Goal: Task Accomplishment & Management: Manage account settings

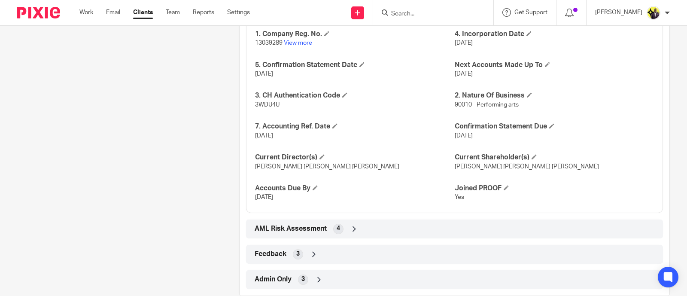
scroll to position [1139, 0]
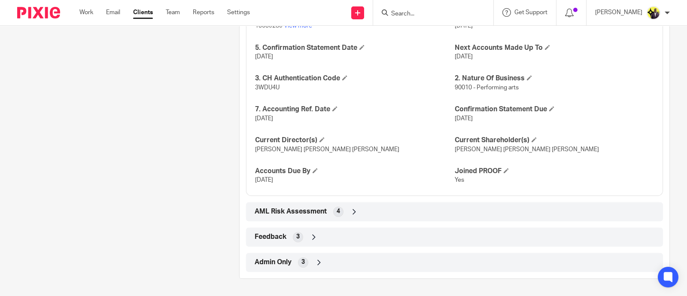
click at [279, 263] on span "Admin Only" at bounding box center [273, 262] width 37 height 9
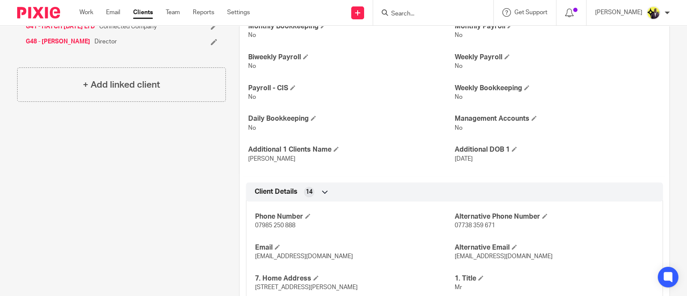
scroll to position [135, 0]
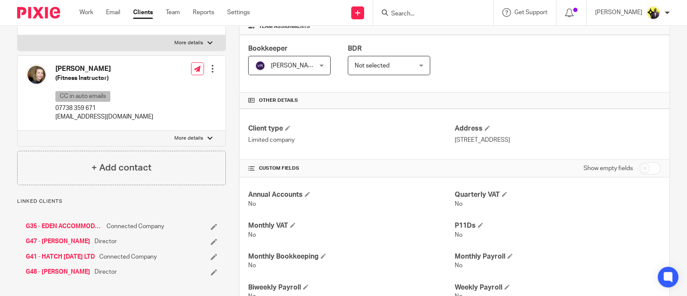
click at [646, 166] on input "checkbox" at bounding box center [650, 168] width 22 height 12
checkbox input "true"
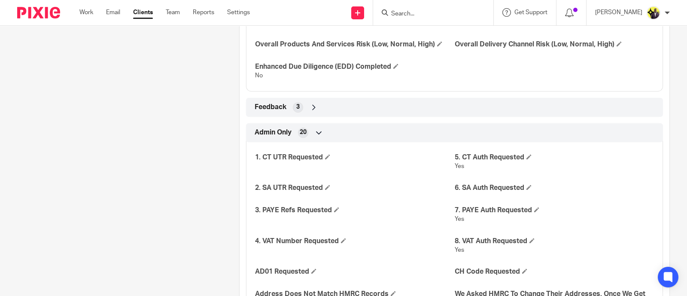
scroll to position [1957, 0]
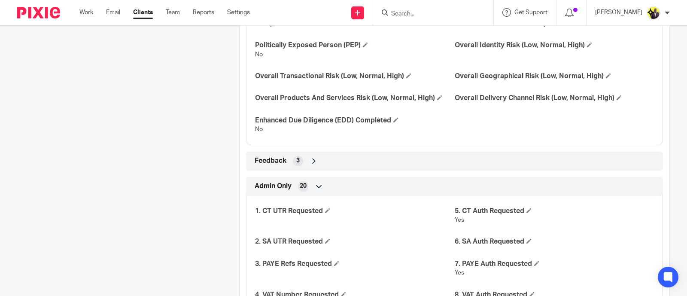
click at [288, 168] on div "Feedback 3" at bounding box center [455, 161] width 404 height 15
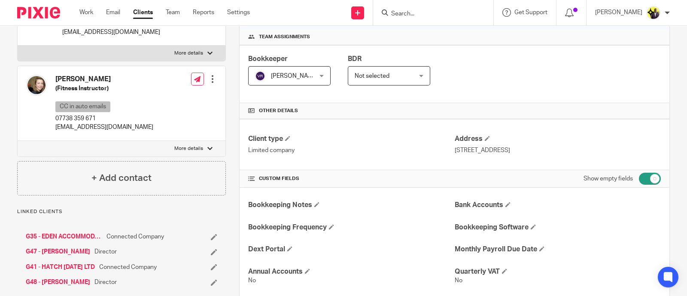
scroll to position [24, 0]
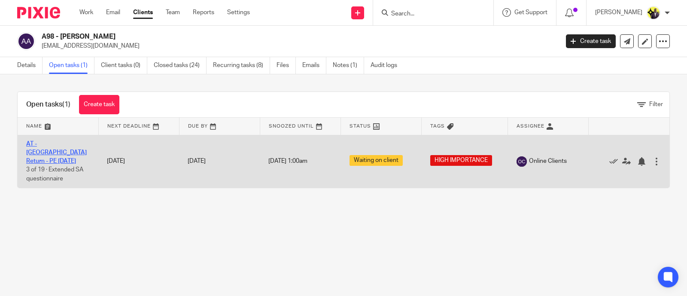
click at [49, 150] on link "AT - [GEOGRAPHIC_DATA] Return - PE [DATE]" at bounding box center [56, 153] width 61 height 24
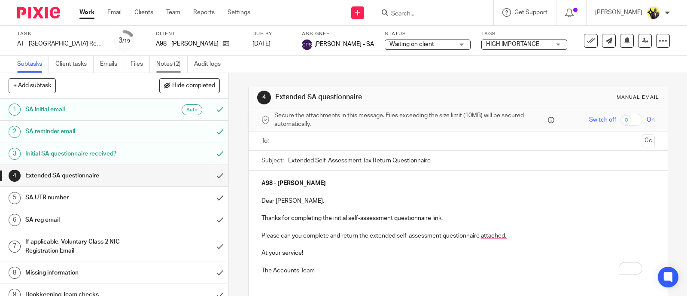
click at [166, 67] on link "Notes (2)" at bounding box center [171, 64] width 31 height 17
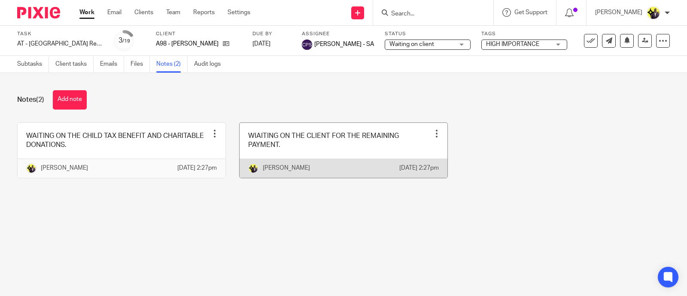
click at [433, 134] on div at bounding box center [437, 133] width 9 height 9
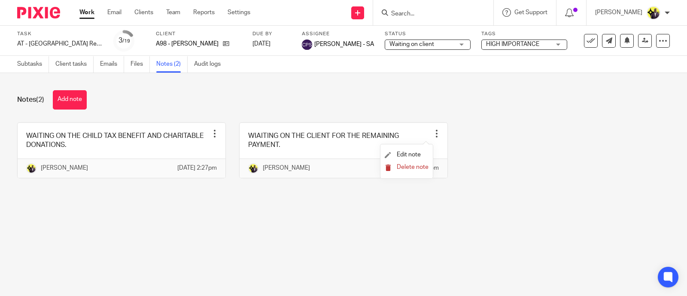
click at [415, 167] on span "Delete note" at bounding box center [413, 167] width 32 height 6
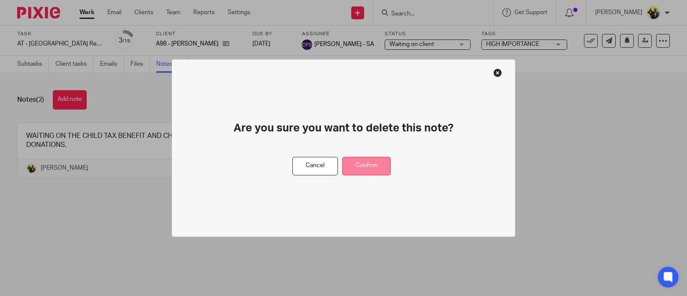
click at [382, 168] on button "Confirm" at bounding box center [366, 166] width 49 height 18
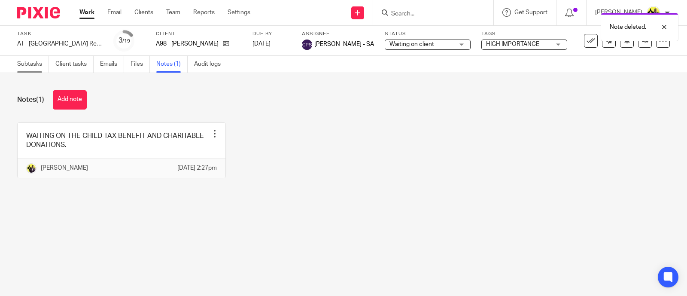
click at [31, 61] on link "Subtasks" at bounding box center [33, 64] width 32 height 17
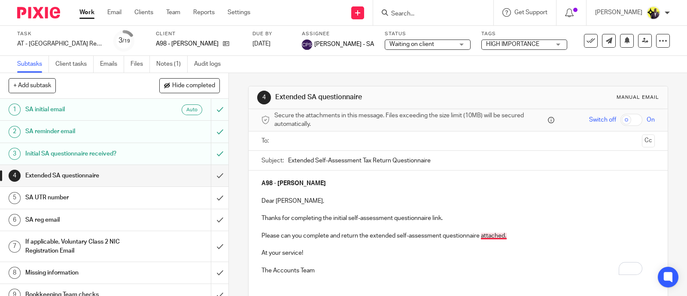
click at [490, 235] on p "Please can you complete and return the extended self-assessment questionnaire a…" at bounding box center [459, 241] width 394 height 18
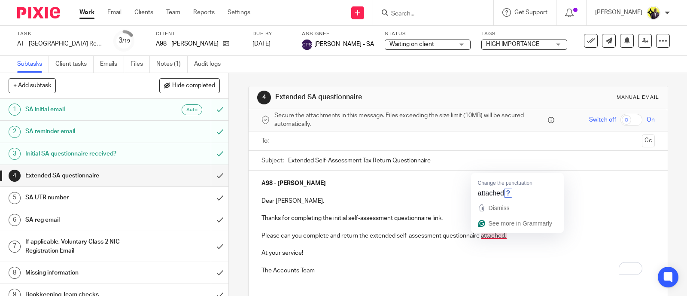
click at [385, 232] on p "Please can you complete and return the extended self-assessment questionnaire a…" at bounding box center [459, 241] width 394 height 18
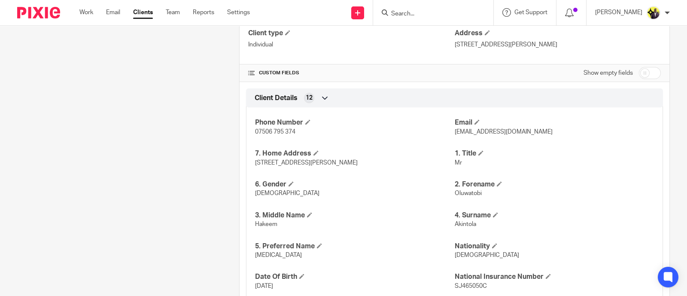
scroll to position [214, 0]
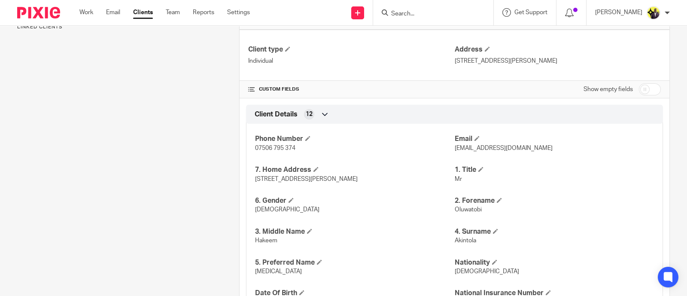
click at [650, 89] on input "checkbox" at bounding box center [650, 89] width 22 height 12
checkbox input "true"
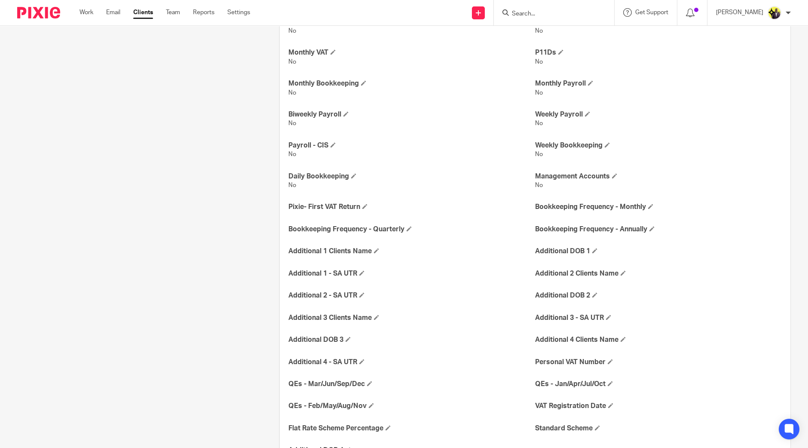
scroll to position [322, 0]
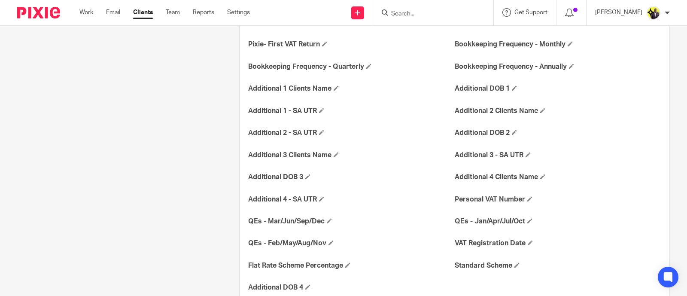
scroll to position [591, 0]
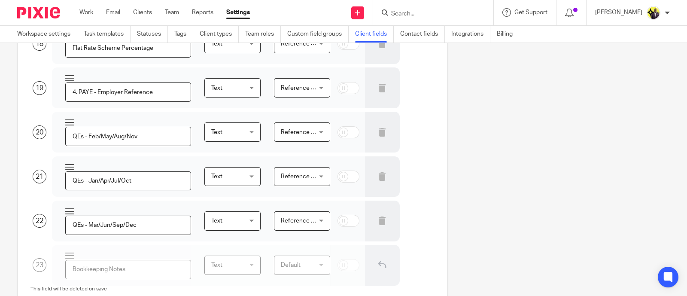
scroll to position [850, 0]
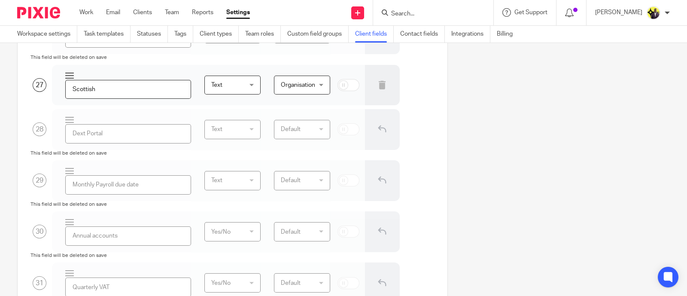
scroll to position [1226, 0]
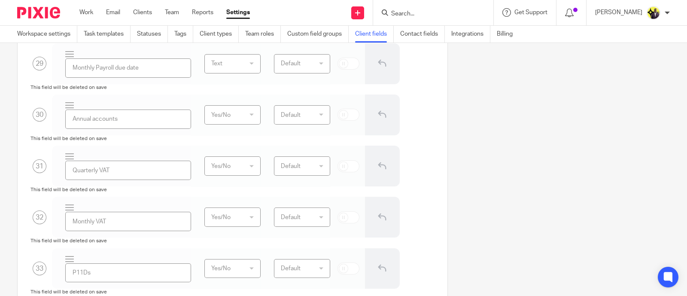
scroll to position [1334, 0]
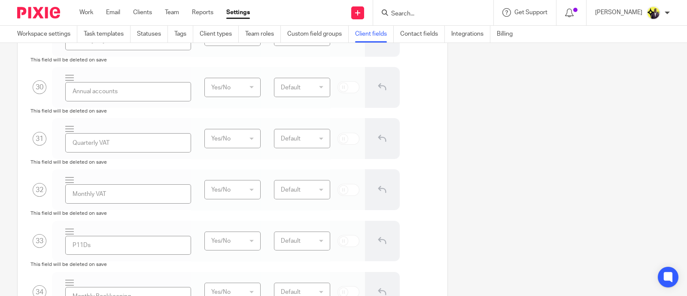
scroll to position [1387, 0]
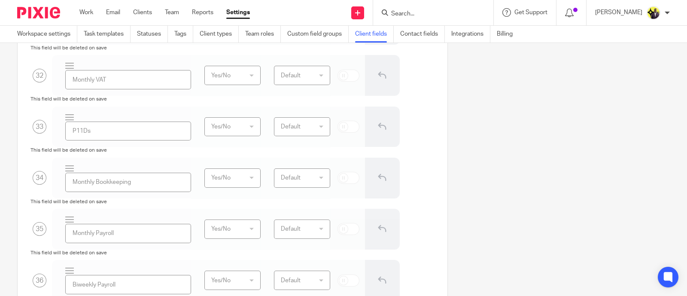
scroll to position [1495, 0]
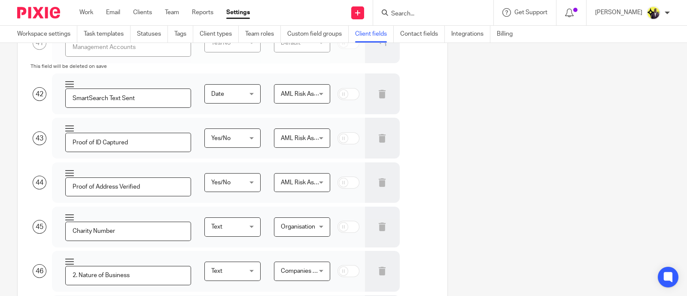
scroll to position [2139, 0]
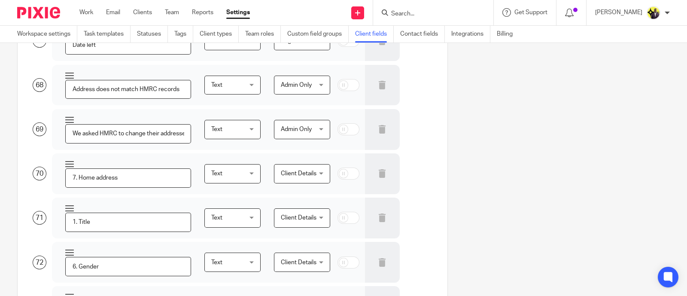
scroll to position [3160, 0]
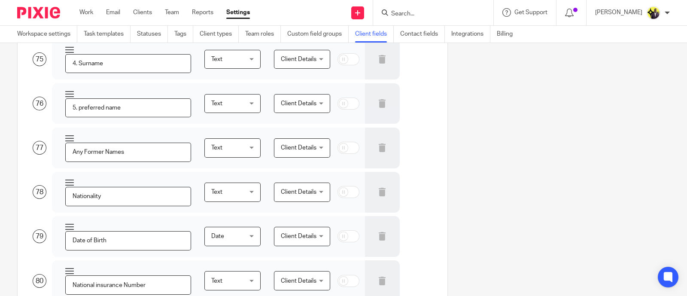
scroll to position [3535, 0]
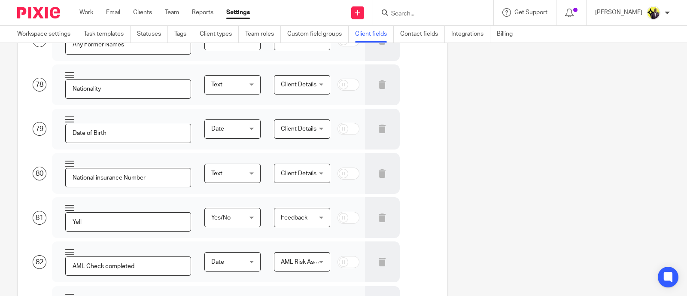
scroll to position [3643, 0]
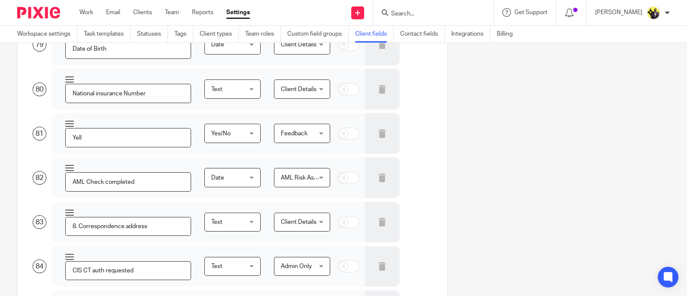
scroll to position [3750, 0]
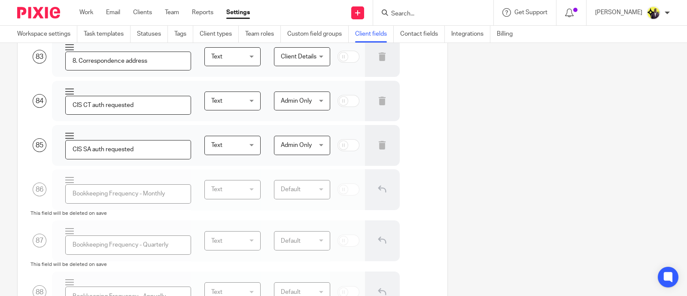
scroll to position [3858, 0]
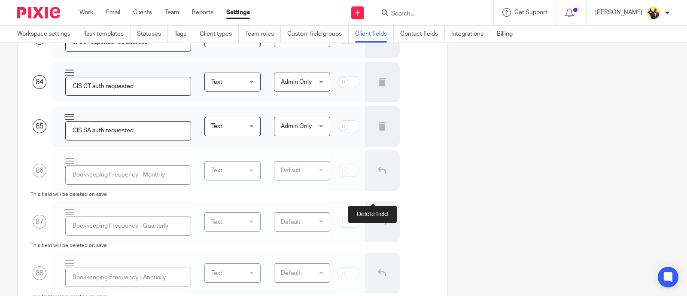
drag, startPoint x: 371, startPoint y: 194, endPoint x: 374, endPoint y: 209, distance: 15.8
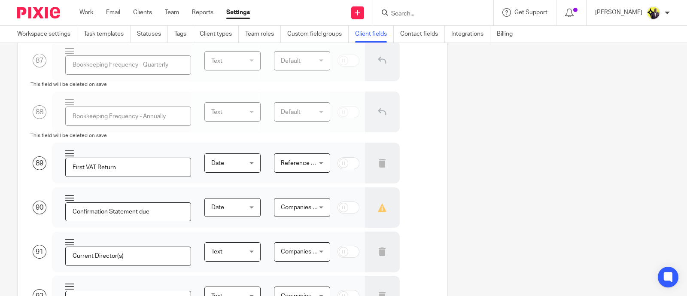
scroll to position [4073, 0]
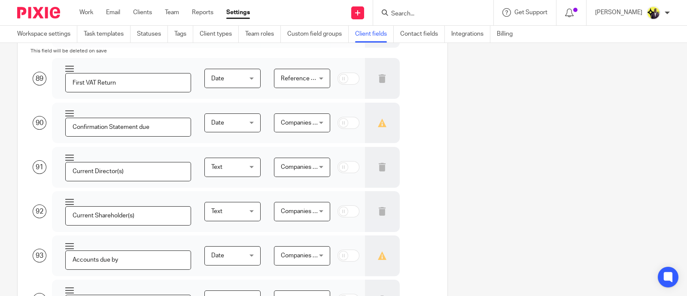
scroll to position [4126, 0]
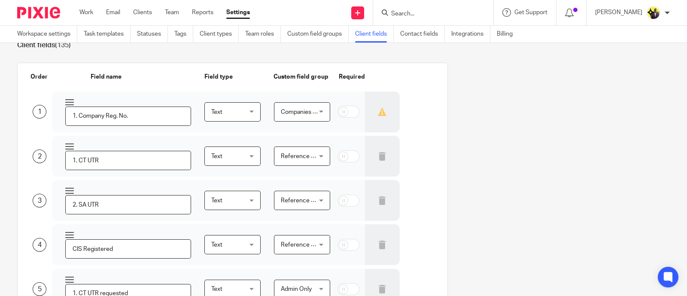
scroll to position [0, 0]
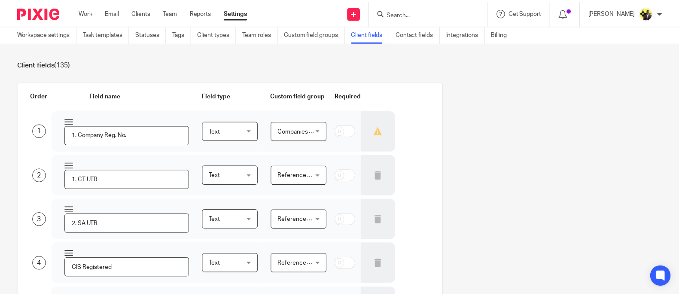
scroll to position [4999, 0]
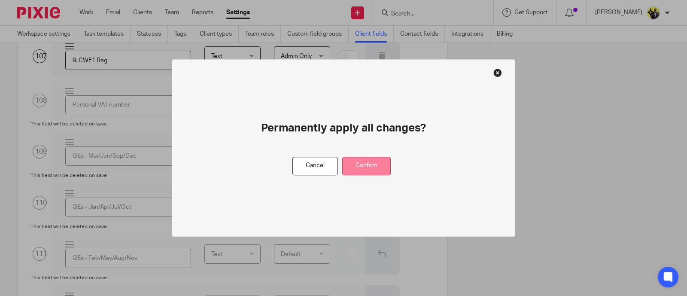
click at [388, 162] on button "Confirm" at bounding box center [366, 166] width 49 height 18
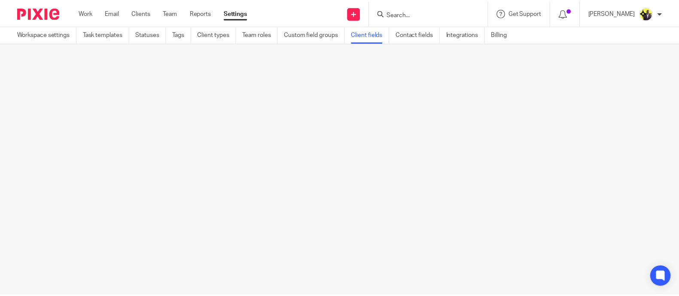
scroll to position [0, 0]
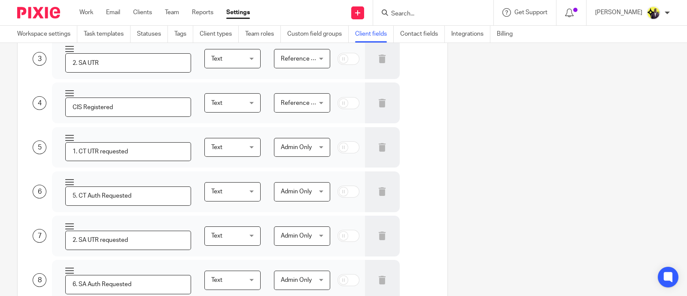
scroll to position [885, 0]
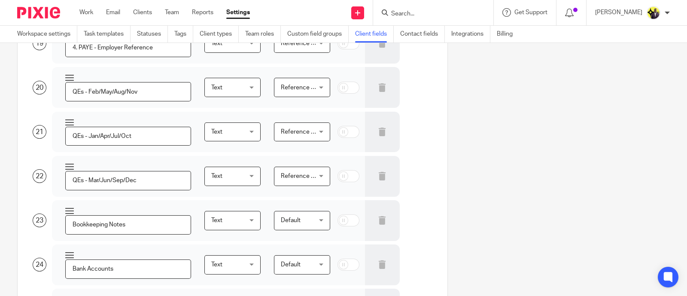
type input "Scottish Taxpayer"
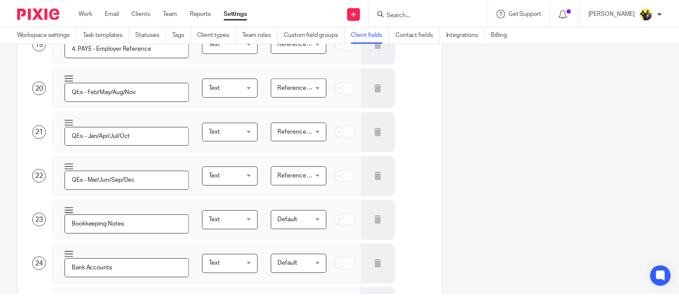
scroll to position [4716, 0]
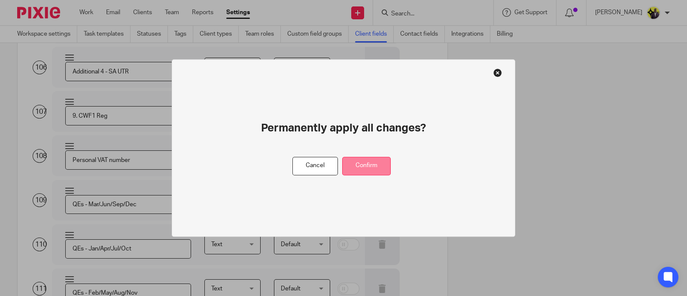
click at [372, 169] on button "Confirm" at bounding box center [366, 166] width 49 height 18
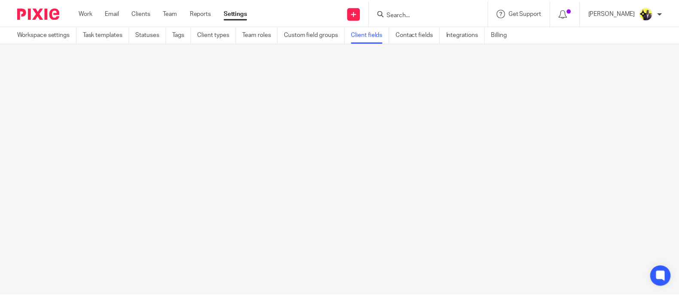
scroll to position [0, 0]
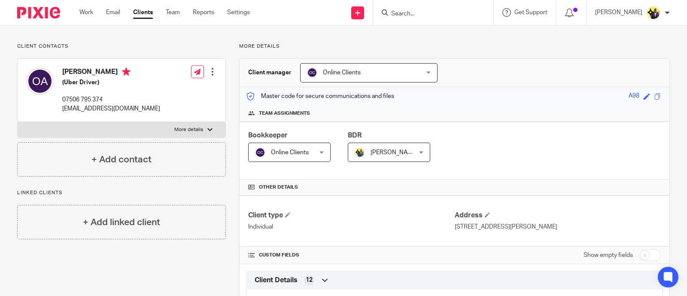
scroll to position [30, 0]
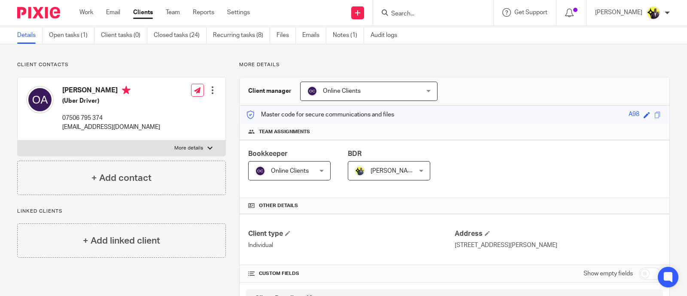
click at [642, 269] on input "checkbox" at bounding box center [650, 274] width 22 height 12
checkbox input "true"
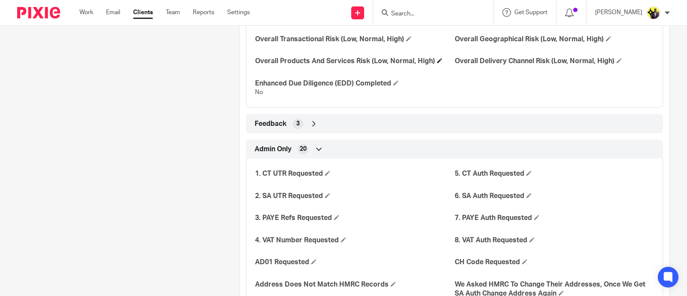
scroll to position [1799, 0]
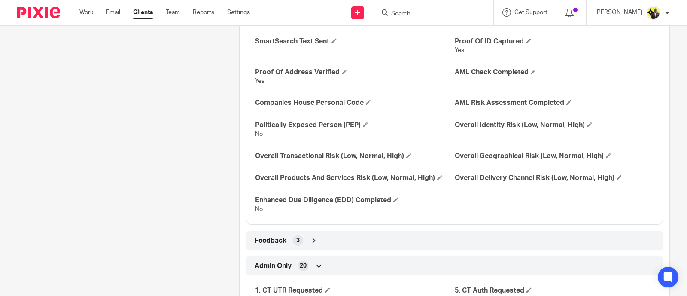
click at [286, 265] on span "Admin Only" at bounding box center [273, 266] width 37 height 9
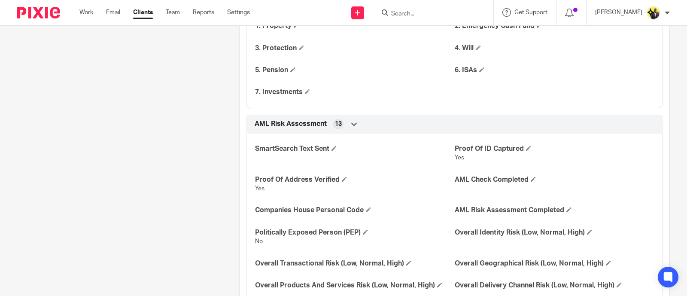
click at [304, 120] on span "AML Risk Assessment" at bounding box center [291, 123] width 72 height 9
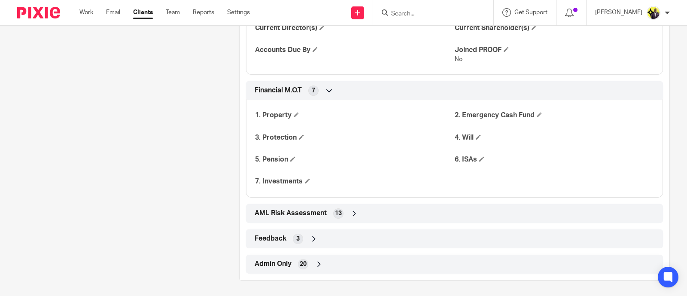
click at [289, 84] on div "Financial M.O.T 7" at bounding box center [455, 90] width 404 height 15
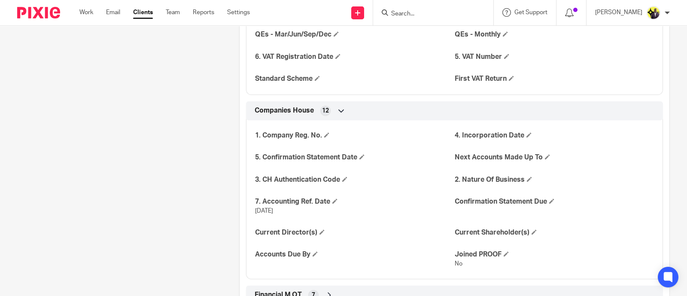
click at [307, 111] on span "Companies House" at bounding box center [284, 110] width 59 height 9
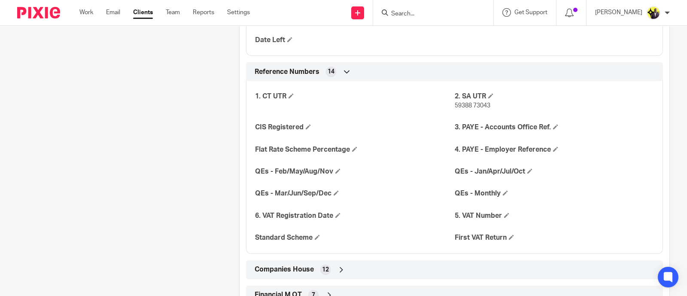
click at [299, 76] on div "Reference Numbers 14" at bounding box center [455, 71] width 404 height 15
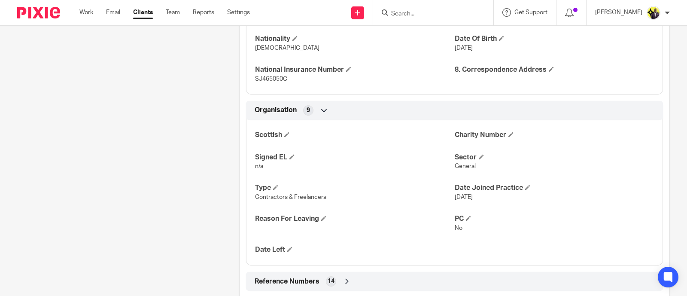
scroll to position [1013, 0]
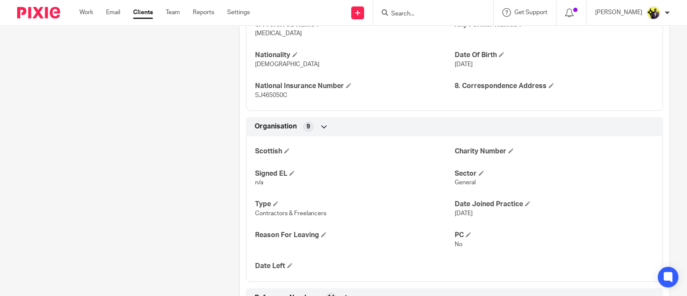
click at [287, 122] on span "Organisation" at bounding box center [276, 126] width 42 height 9
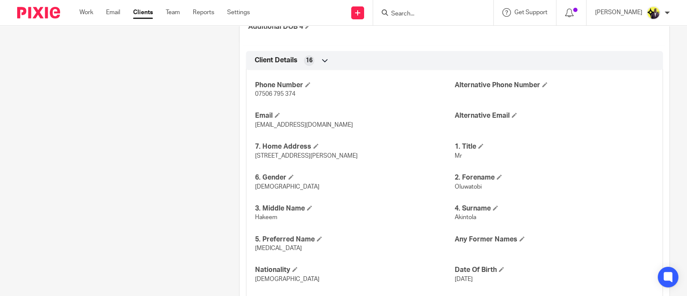
click at [290, 59] on span "Client Details" at bounding box center [276, 60] width 43 height 9
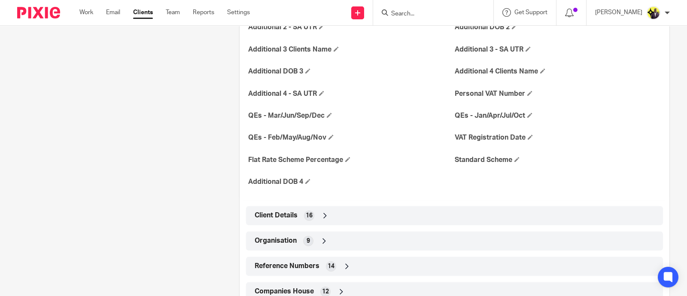
scroll to position [772, 0]
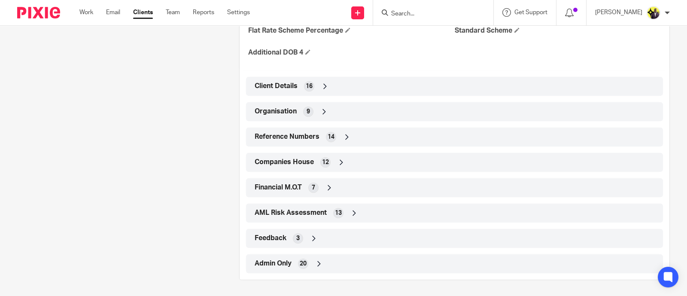
click at [291, 138] on span "Reference Numbers" at bounding box center [287, 136] width 65 height 9
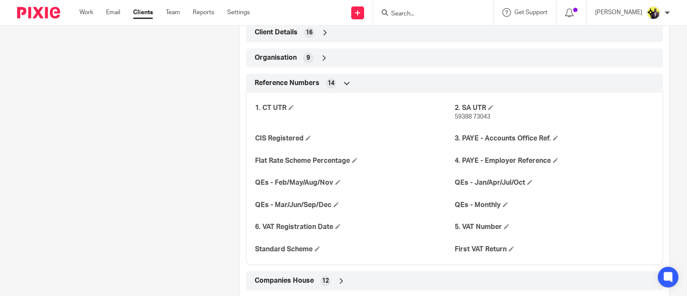
scroll to position [879, 0]
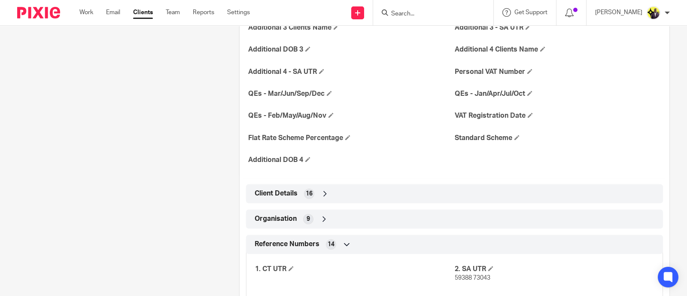
click at [293, 214] on span "Organisation" at bounding box center [276, 218] width 42 height 9
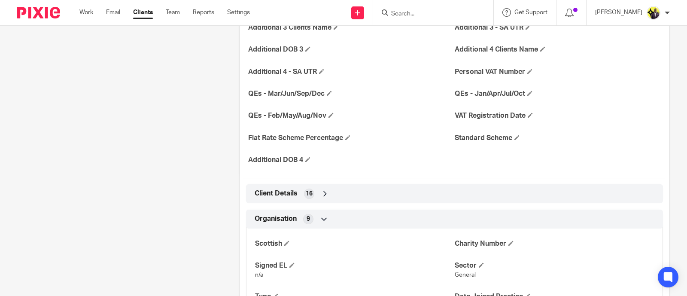
scroll to position [772, 0]
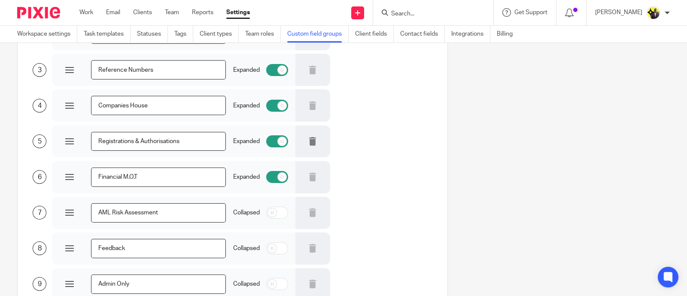
scroll to position [107, 0]
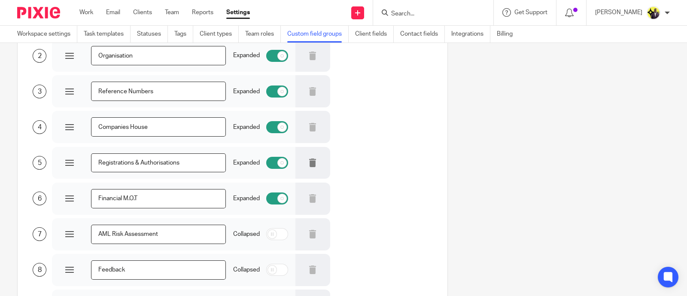
click at [306, 156] on div at bounding box center [313, 163] width 35 height 32
click at [308, 163] on icon at bounding box center [312, 163] width 9 height 9
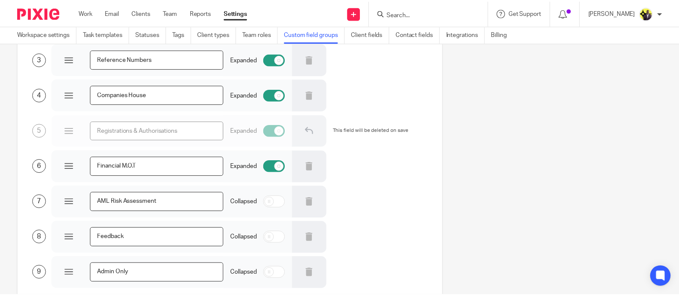
scroll to position [161, 0]
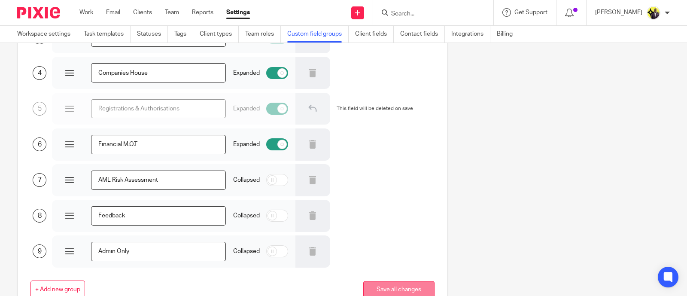
click at [391, 282] on button "Save all changes" at bounding box center [398, 290] width 71 height 18
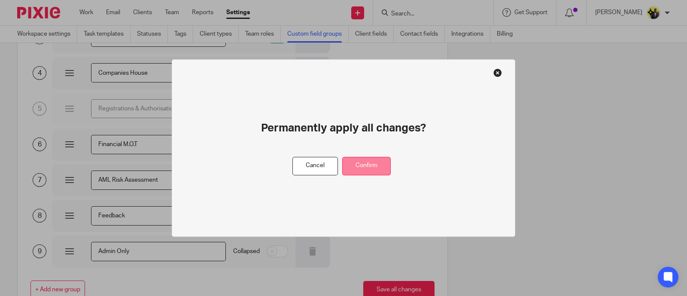
click at [374, 157] on button "Confirm" at bounding box center [366, 166] width 49 height 18
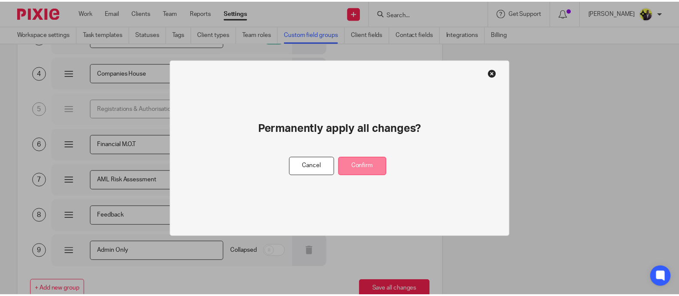
scroll to position [0, 0]
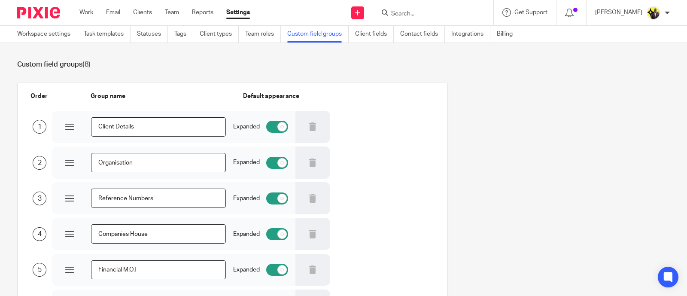
scroll to position [53, 0]
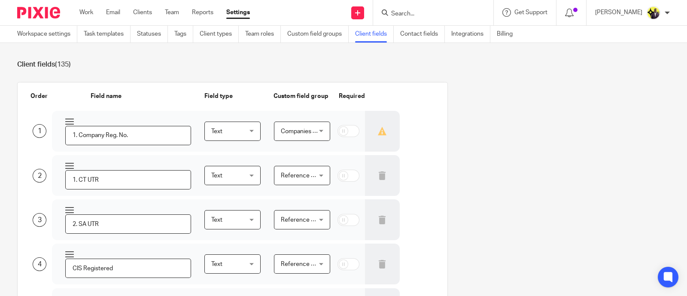
scroll to position [743, 0]
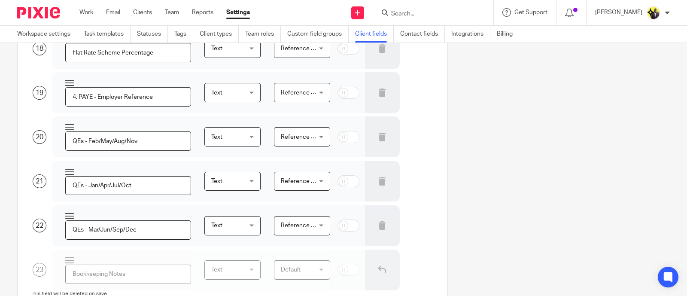
scroll to position [850, 0]
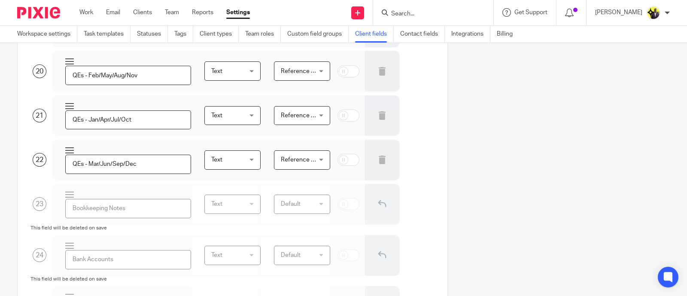
scroll to position [958, 0]
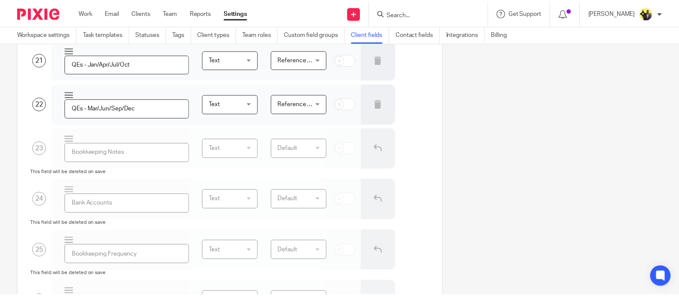
scroll to position [4751, 0]
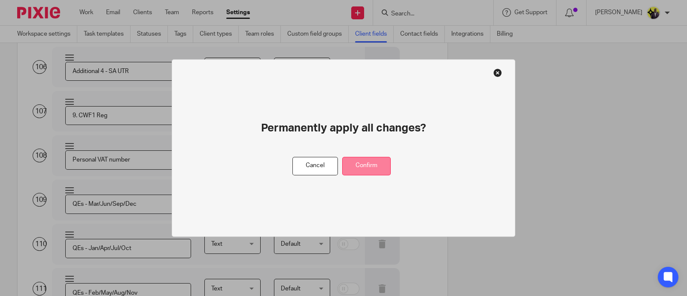
click at [373, 171] on button "Confirm" at bounding box center [366, 166] width 49 height 18
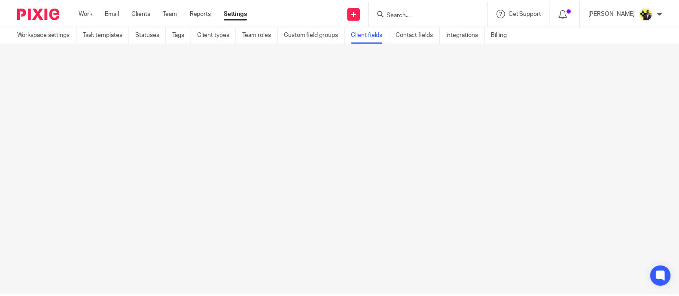
scroll to position [0, 0]
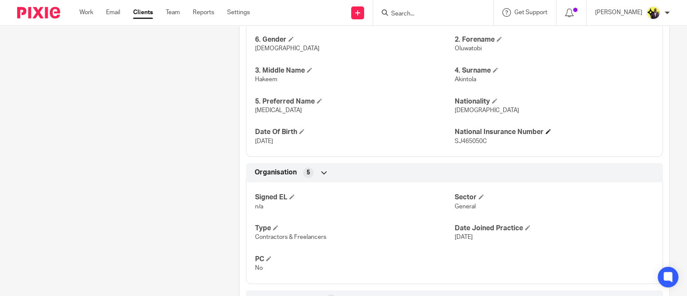
scroll to position [53, 0]
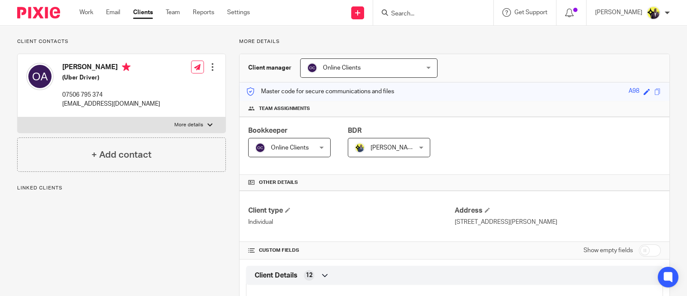
click at [647, 250] on input "checkbox" at bounding box center [650, 250] width 22 height 12
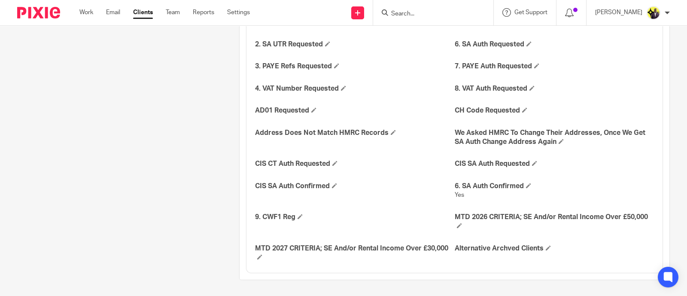
scroll to position [2014, 0]
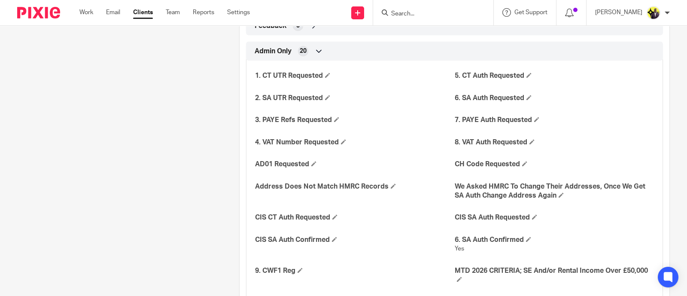
click at [288, 48] on span "Admin Only" at bounding box center [273, 51] width 37 height 9
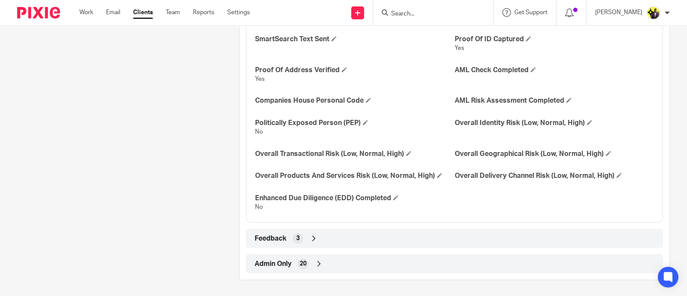
scroll to position [1747, 0]
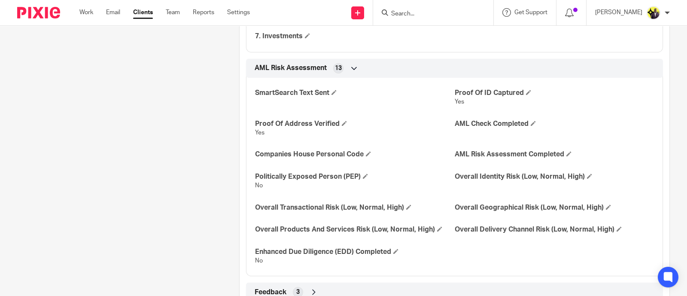
click at [317, 65] on span "AML Risk Assessment" at bounding box center [291, 68] width 72 height 9
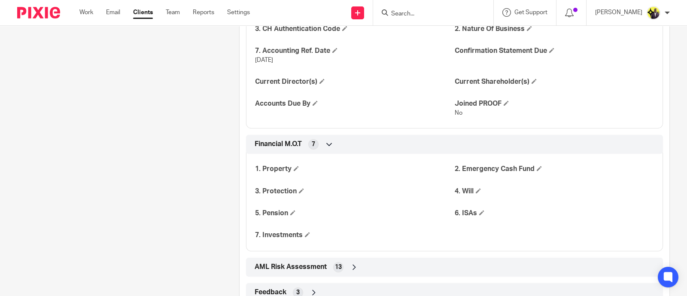
click at [296, 142] on span "Financial M.O.T" at bounding box center [278, 144] width 47 height 9
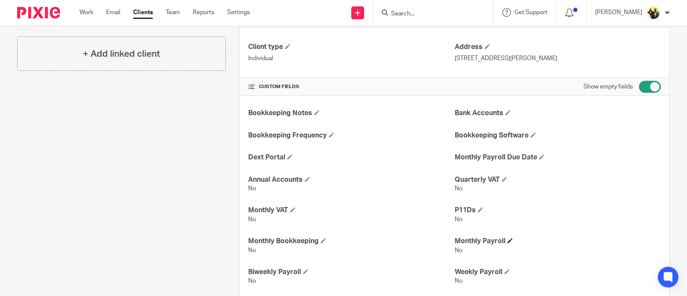
scroll to position [109, 0]
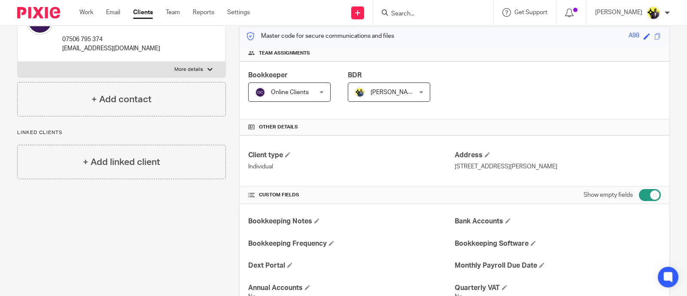
click at [640, 194] on input "checkbox" at bounding box center [650, 195] width 22 height 12
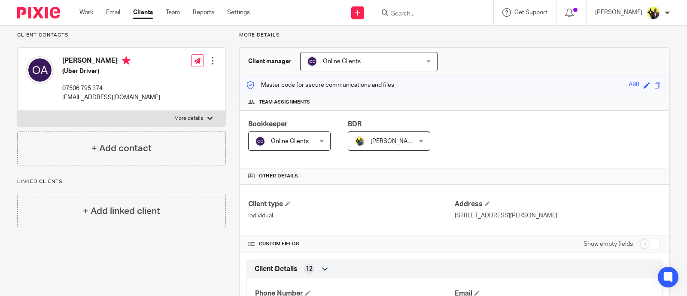
scroll to position [84, 0]
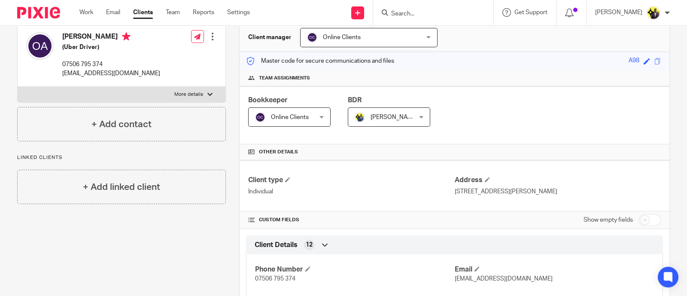
click at [644, 216] on input "checkbox" at bounding box center [650, 220] width 22 height 12
checkbox input "true"
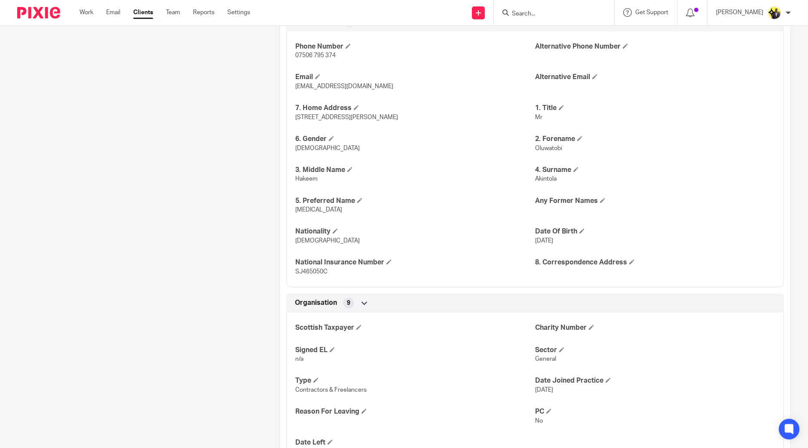
scroll to position [859, 0]
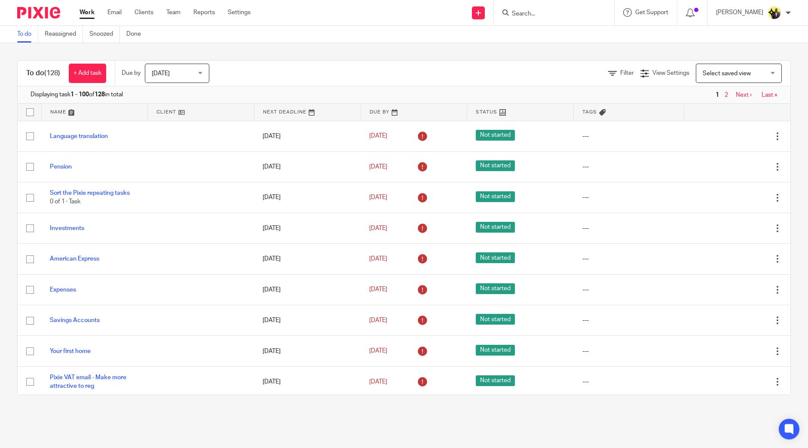
click at [585, 17] on input "Search" at bounding box center [549, 14] width 77 height 8
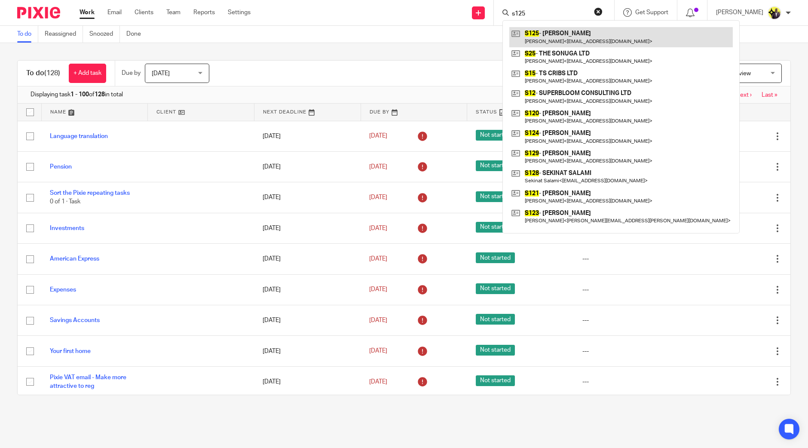
type input "s125"
click at [608, 33] on link at bounding box center [620, 37] width 223 height 20
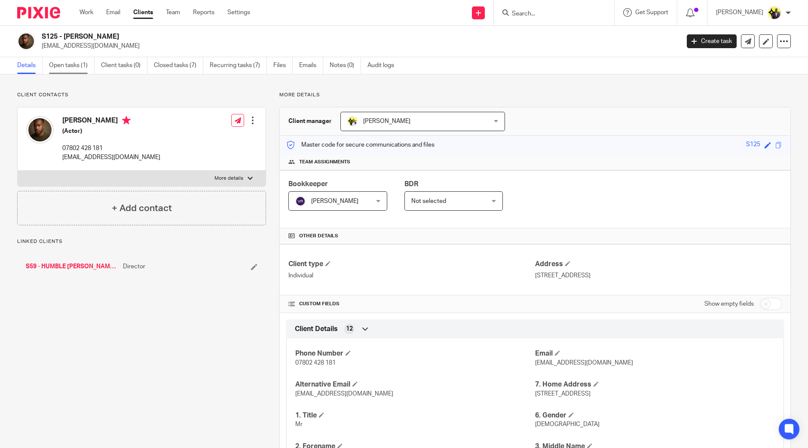
click at [76, 62] on link "Open tasks (1)" at bounding box center [72, 65] width 46 height 17
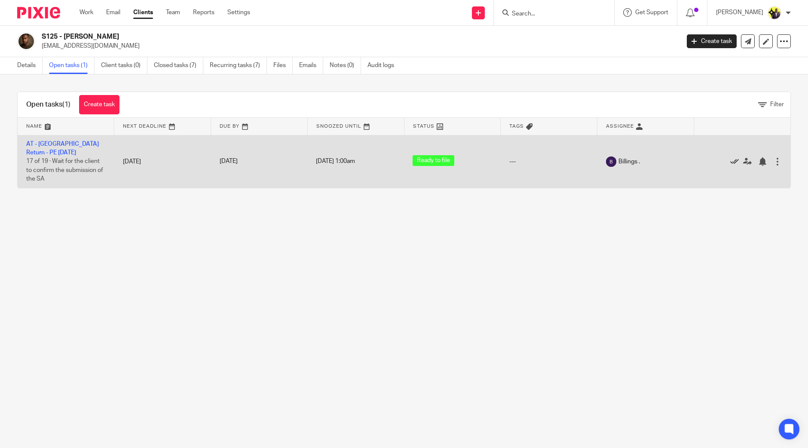
click at [730, 161] on icon at bounding box center [734, 161] width 9 height 9
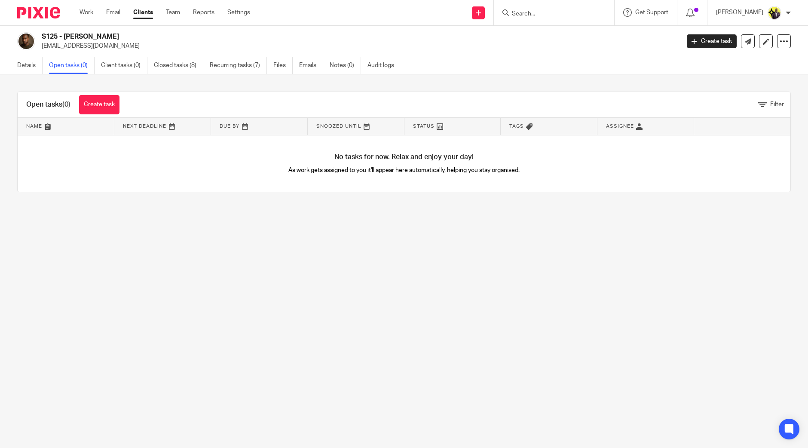
click at [555, 15] on input "Search" at bounding box center [549, 14] width 77 height 8
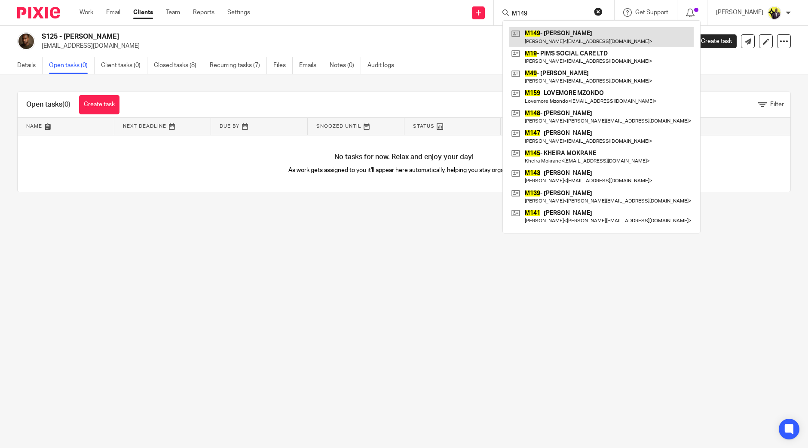
type input "M149"
click at [586, 37] on link at bounding box center [601, 37] width 184 height 20
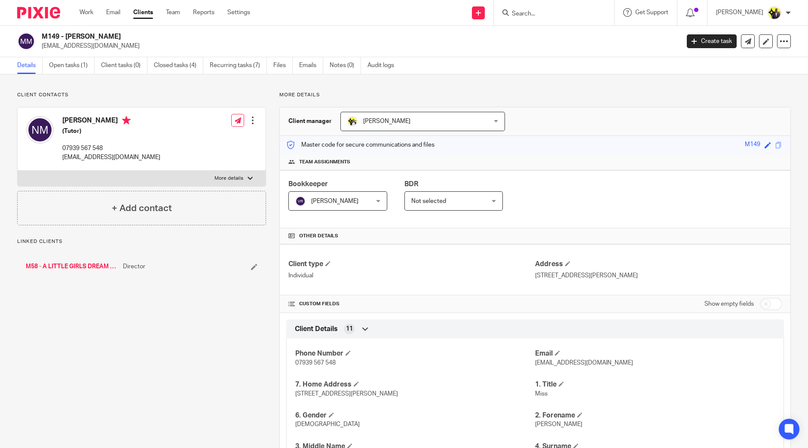
click at [250, 120] on div at bounding box center [252, 120] width 9 height 9
click at [189, 137] on link "Edit contact" at bounding box center [212, 139] width 82 height 12
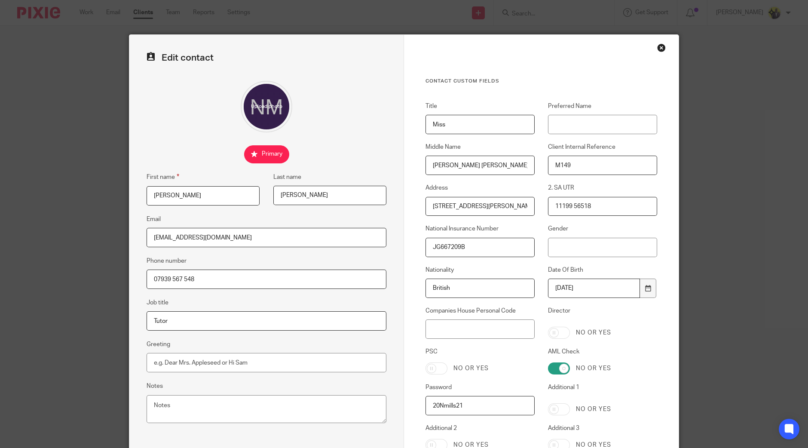
drag, startPoint x: 183, startPoint y: 319, endPoint x: 96, endPoint y: 312, distance: 87.0
click at [96, 312] on div "Edit contact First name Nadine Last name Mills Email nadinemills87@gmail.com Ph…" at bounding box center [404, 224] width 808 height 448
type input "Actor"
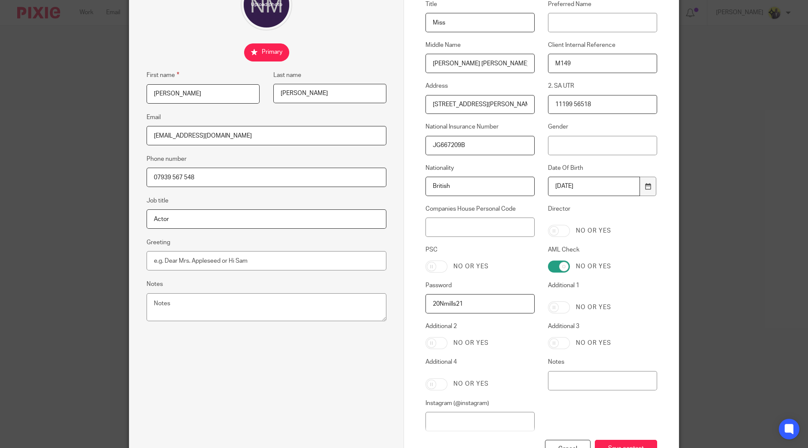
scroll to position [168, 0]
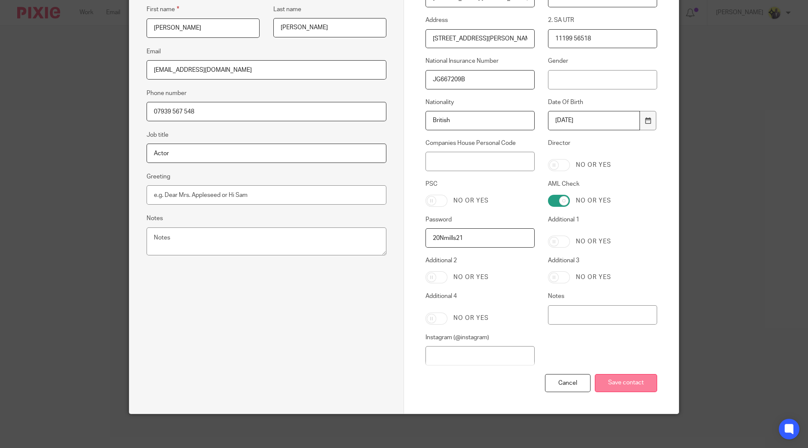
click at [615, 388] on input "Save contact" at bounding box center [626, 383] width 62 height 18
click at [631, 384] on input "Save contact" at bounding box center [626, 383] width 62 height 18
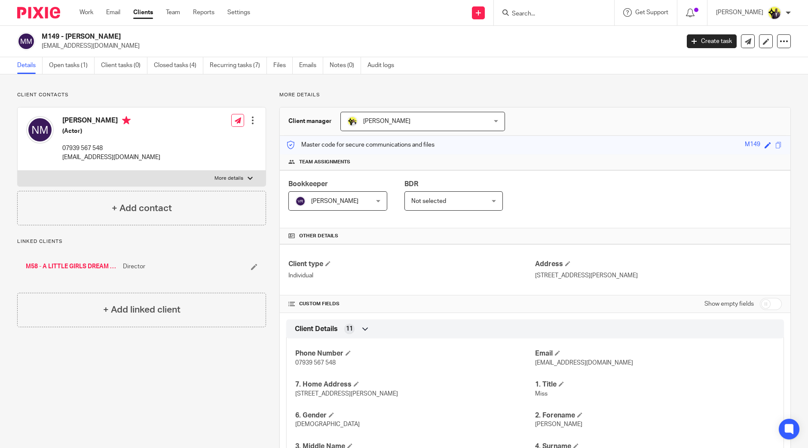
drag, startPoint x: 125, startPoint y: 34, endPoint x: 43, endPoint y: 39, distance: 81.7
click at [43, 39] on h2 "M149 - [PERSON_NAME]" at bounding box center [295, 36] width 506 height 9
copy h2 "M149 - [PERSON_NAME]"
click at [63, 65] on link "Open tasks (1)" at bounding box center [72, 65] width 46 height 17
click at [252, 119] on div at bounding box center [252, 120] width 9 height 9
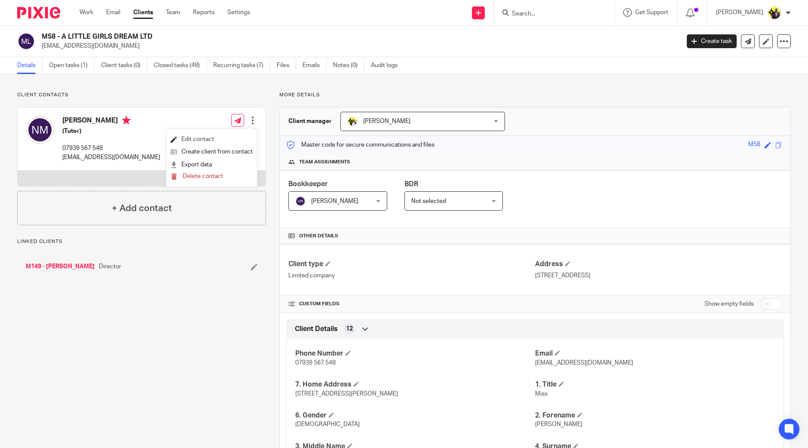
click at [201, 141] on link "Edit contact" at bounding box center [212, 139] width 82 height 12
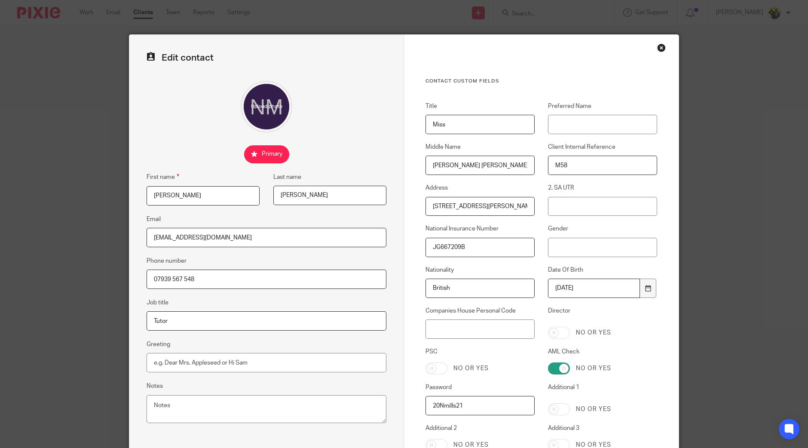
drag, startPoint x: 189, startPoint y: 314, endPoint x: 80, endPoint y: 310, distance: 109.7
click at [83, 310] on div "Edit contact First name [PERSON_NAME] Last name [PERSON_NAME] Email [EMAIL_ADDR…" at bounding box center [404, 224] width 808 height 448
type input "Actor"
click at [395, 314] on div "Edit contact First name [PERSON_NAME] Last name [PERSON_NAME] Email [EMAIL_ADDR…" at bounding box center [266, 308] width 275 height 546
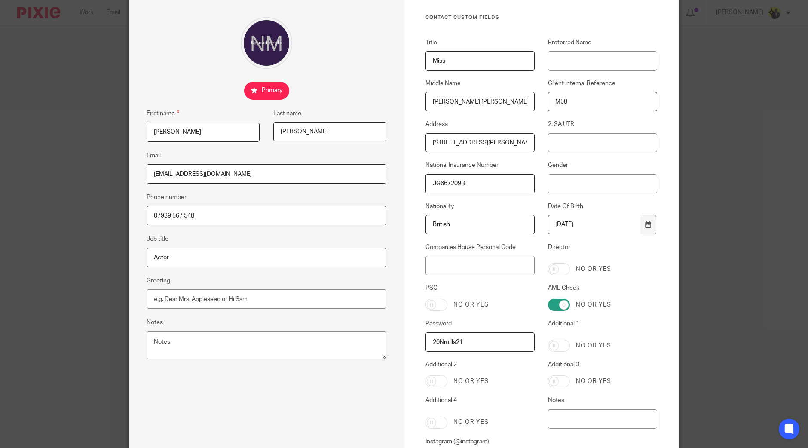
scroll to position [107, 0]
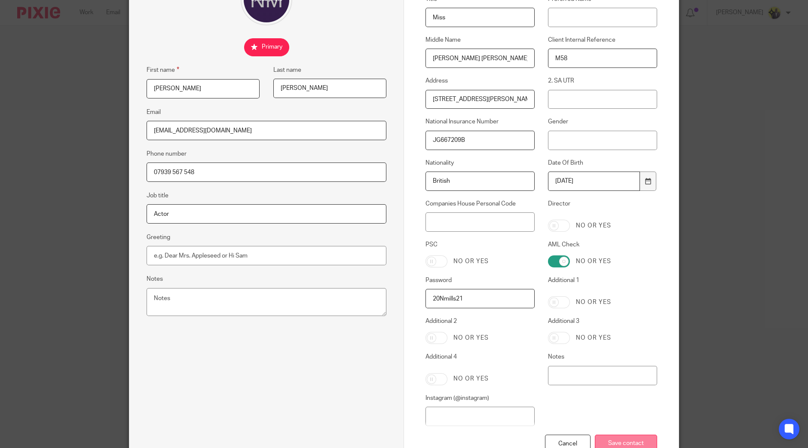
drag, startPoint x: 614, startPoint y: 430, endPoint x: 614, endPoint y: 437, distance: 6.4
click at [614, 434] on div "Cancel Save contact" at bounding box center [541, 454] width 232 height 40
click at [614, 439] on input "Save contact" at bounding box center [626, 443] width 62 height 18
click at [614, 437] on input "Save contact" at bounding box center [626, 443] width 62 height 18
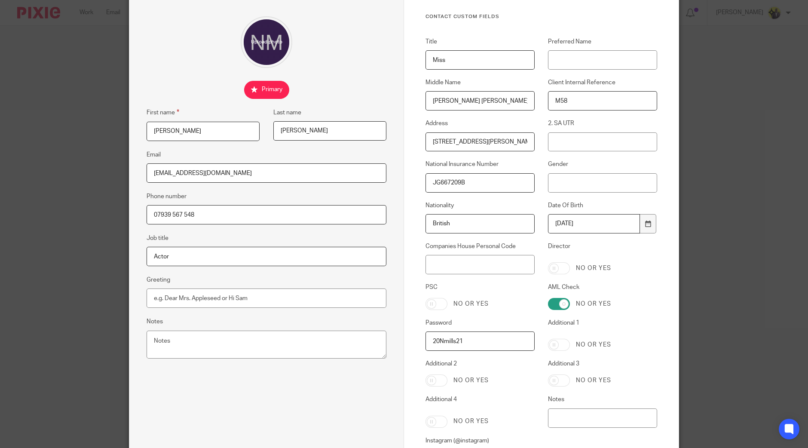
scroll to position [0, 0]
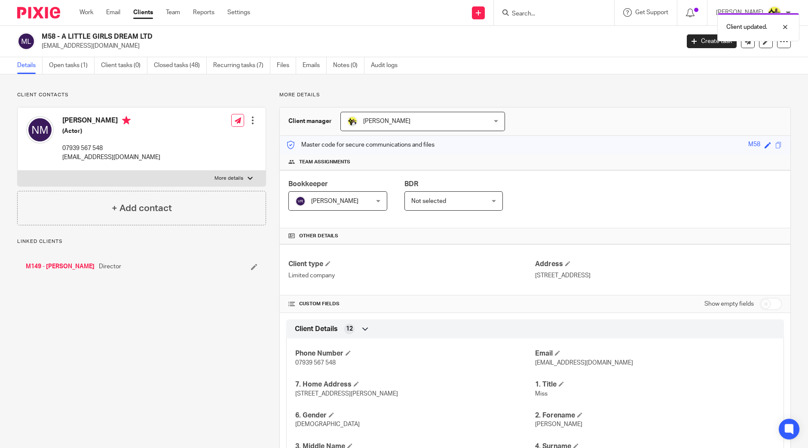
drag, startPoint x: 0, startPoint y: 0, endPoint x: 44, endPoint y: 39, distance: 58.4
click at [44, 39] on h2 "M58 - A LITTLE GIRLS DREAM LTD" at bounding box center [295, 36] width 506 height 9
copy h2 "M58 - A LITTLE GIRLS DREAM LTD"
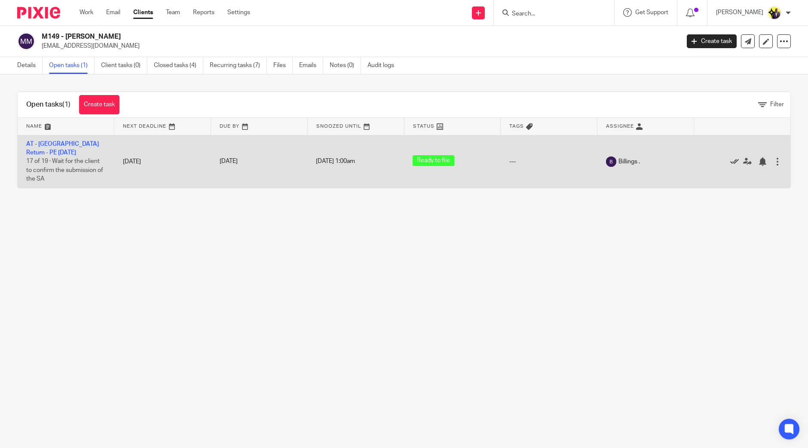
click at [730, 162] on icon at bounding box center [734, 161] width 9 height 9
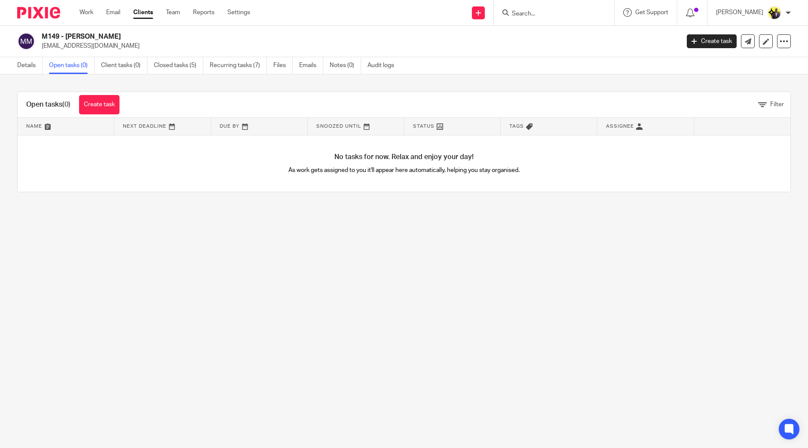
click at [558, 16] on input "Search" at bounding box center [549, 14] width 77 height 8
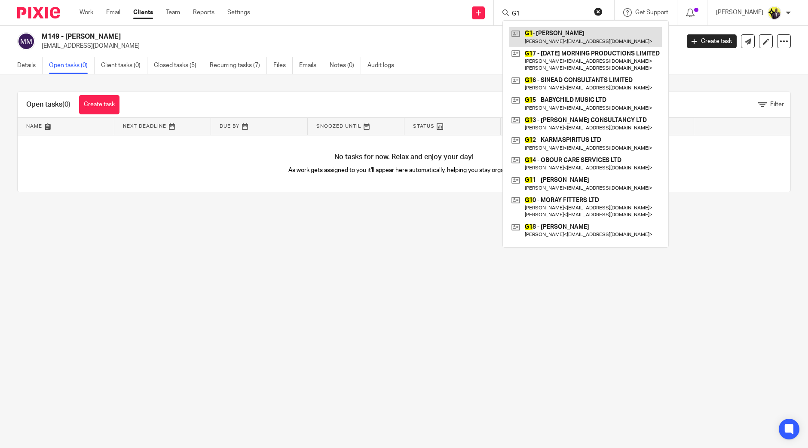
type input "G1"
drag, startPoint x: 555, startPoint y: 9, endPoint x: 497, endPoint y: 7, distance: 57.6
click at [497, 7] on div "Send new email Create task Add client Request signature G1 G1 - JONATHAN GRAHAM…" at bounding box center [535, 12] width 545 height 25
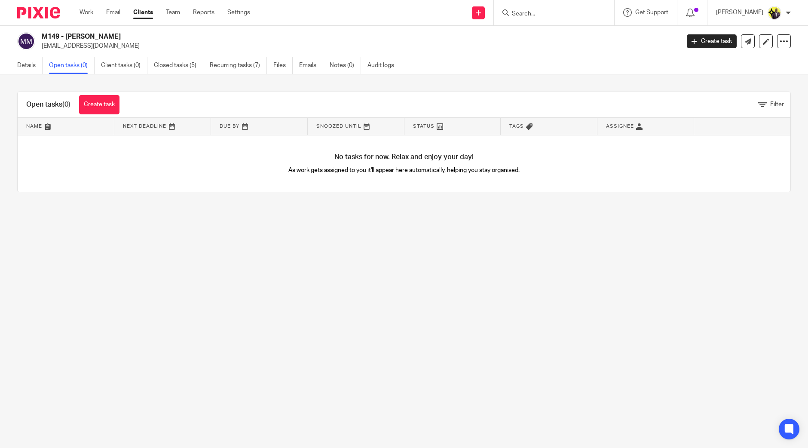
click at [553, 10] on input "Search" at bounding box center [549, 14] width 77 height 8
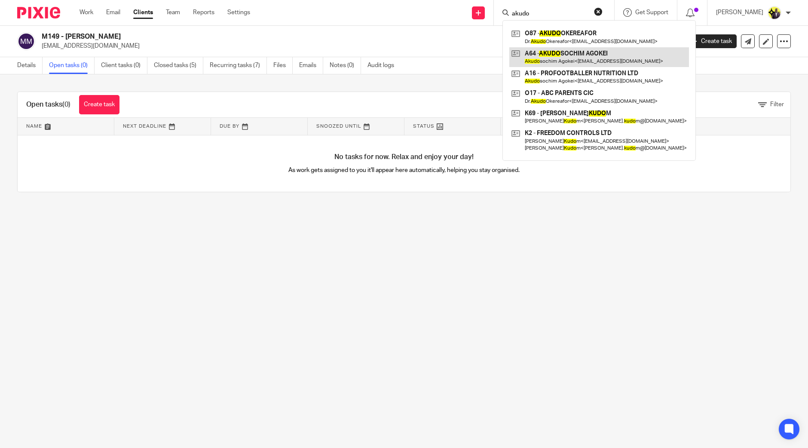
type input "akudo"
click at [599, 52] on link at bounding box center [599, 57] width 180 height 20
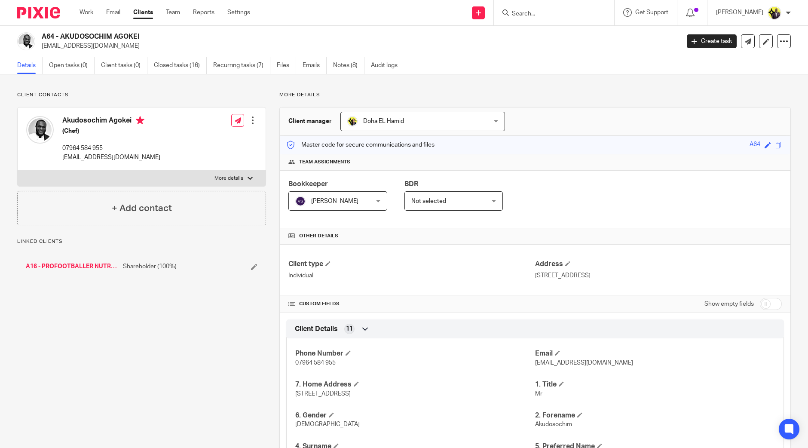
click at [89, 265] on link "A16 - PROFOOTBALLER NUTRITION LTD" at bounding box center [72, 266] width 93 height 9
